Goal: Book appointment/travel/reservation

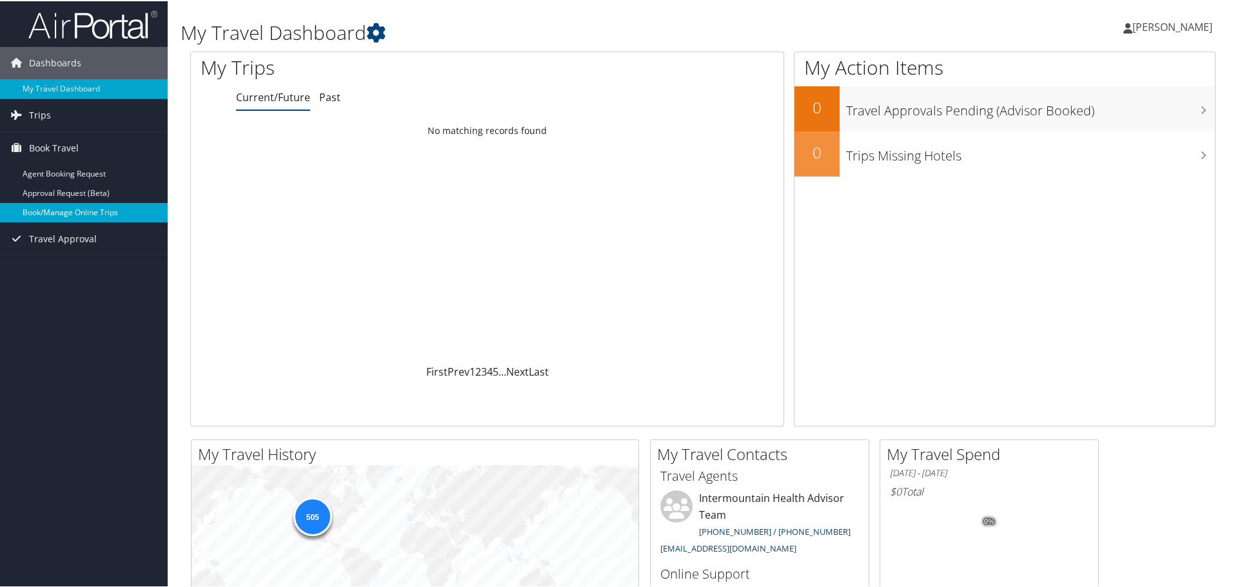
click at [53, 208] on link "Book/Manage Online Trips" at bounding box center [84, 211] width 168 height 19
